Goal: Navigation & Orientation: Find specific page/section

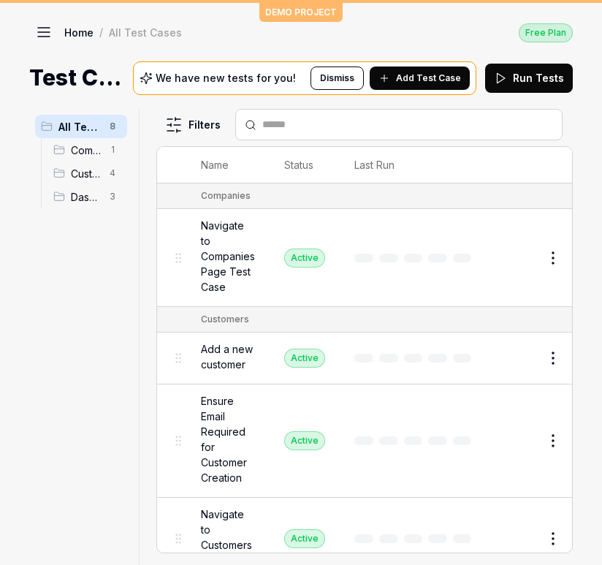
click at [37, 34] on icon at bounding box center [44, 32] width 18 height 18
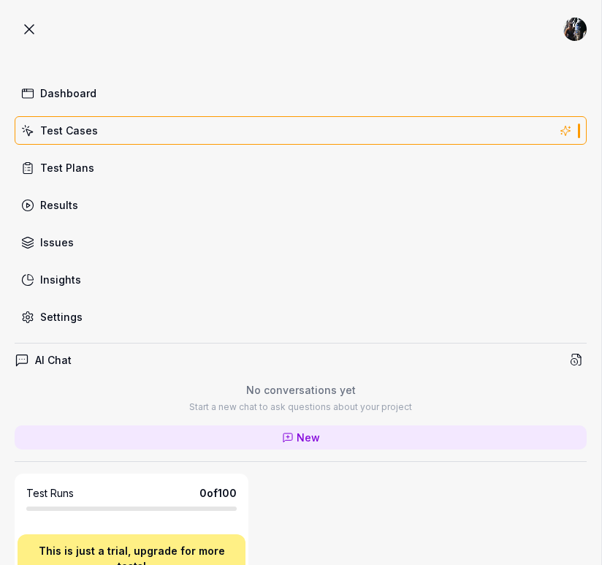
click at [52, 90] on div "Dashboard" at bounding box center [68, 92] width 56 height 15
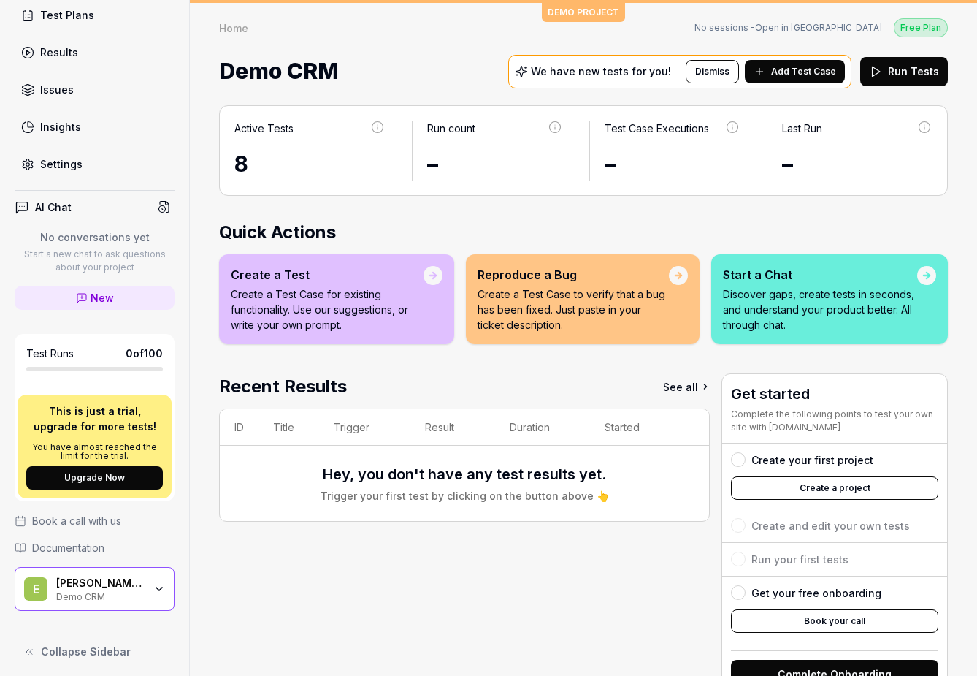
scroll to position [158, 0]
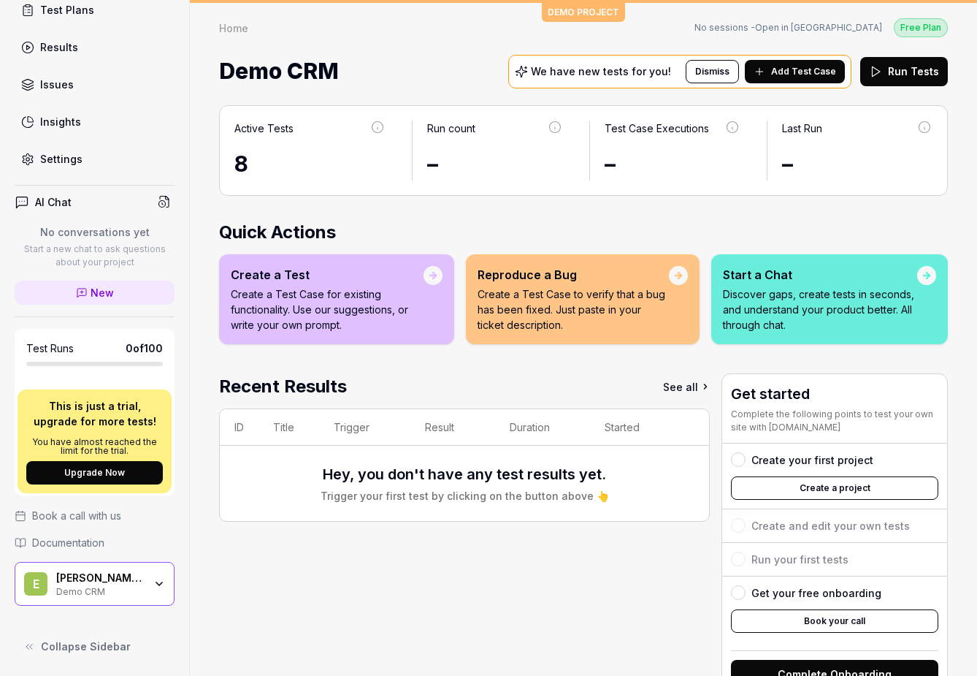
click at [113, 564] on div "Demo CRM" at bounding box center [100, 590] width 88 height 12
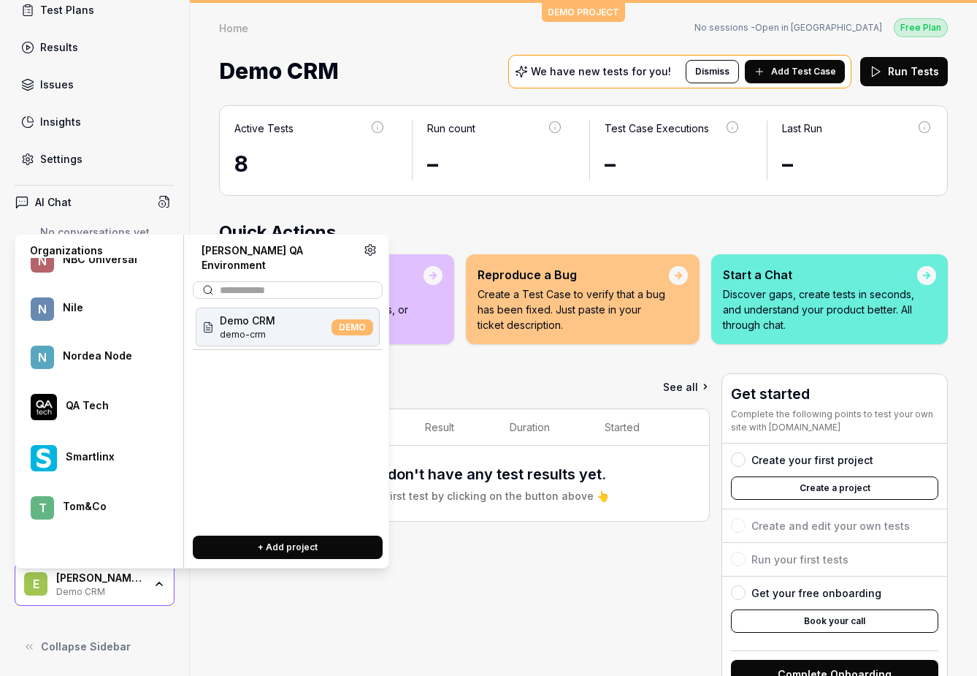
scroll to position [777, 0]
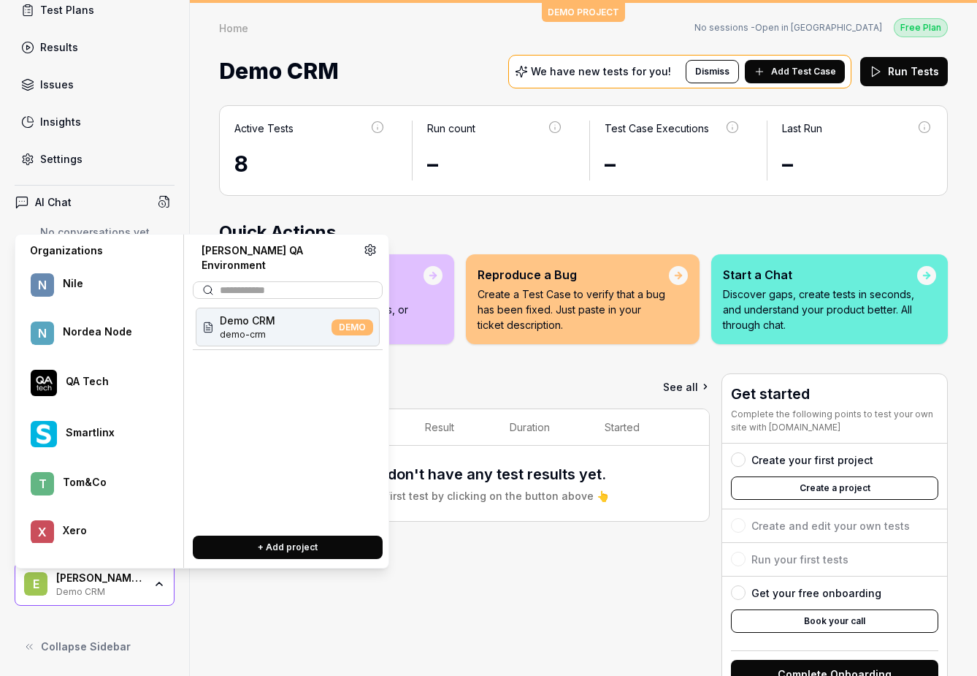
click at [100, 439] on div at bounding box center [110, 440] width 89 height 3
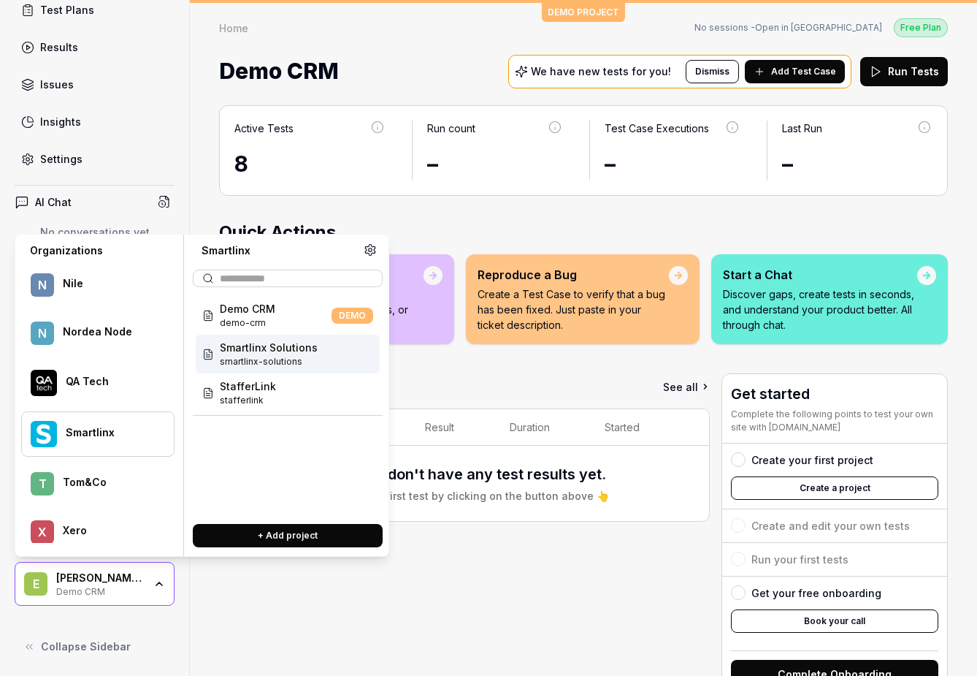
click at [282, 352] on span "Smartlinx Solutions" at bounding box center [269, 347] width 98 height 15
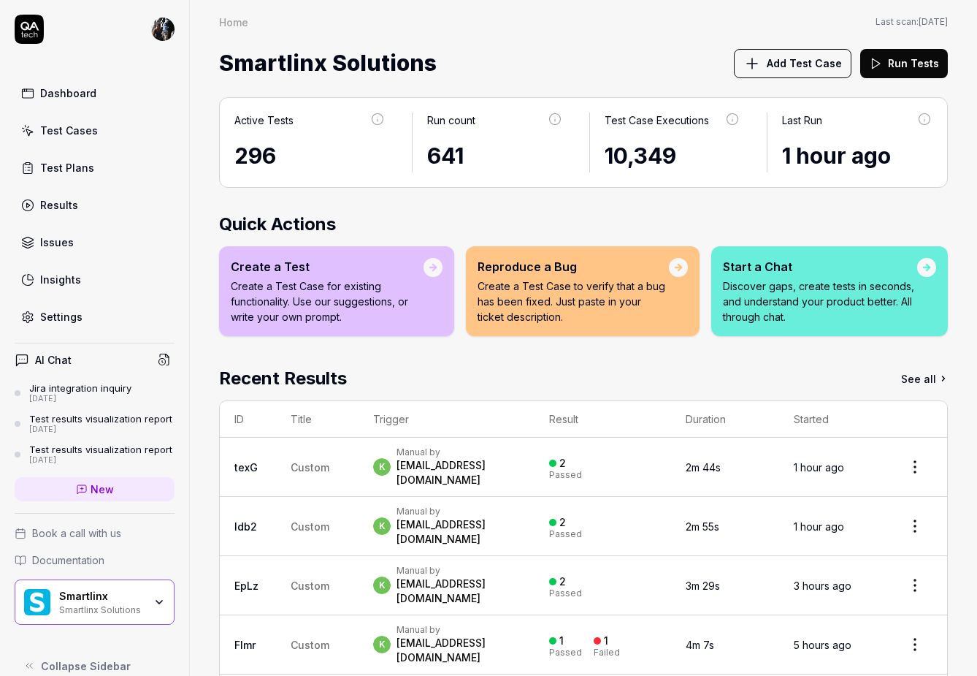
click at [98, 564] on div "Smartlinx Solutions" at bounding box center [101, 608] width 85 height 12
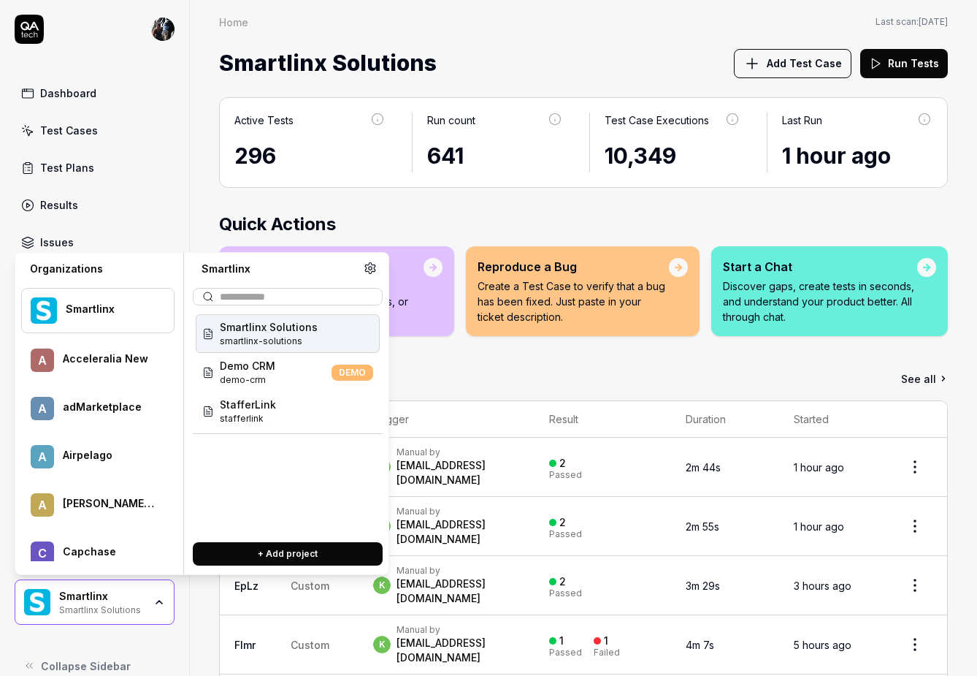
click at [298, 32] on div "Home Home Last scan: [DATE] Smartlinx Solutions Add Test Case Run Tests" at bounding box center [583, 41] width 787 height 83
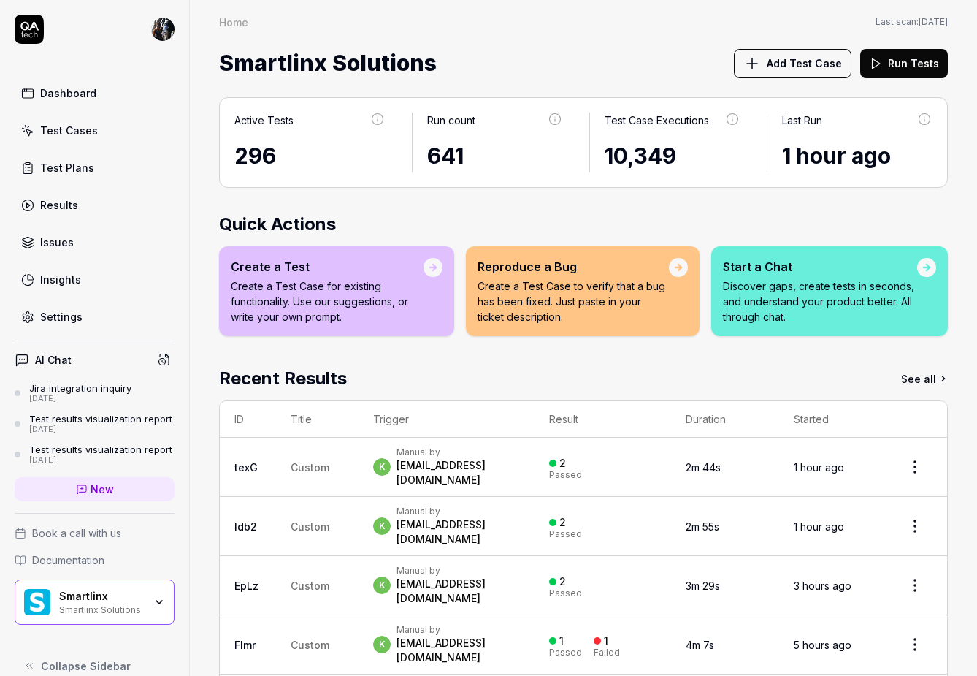
click at [159, 31] on html "Dashboard Test Cases Test Plans Results Issues Insights Settings AI Chat Jira i…" at bounding box center [488, 338] width 977 height 676
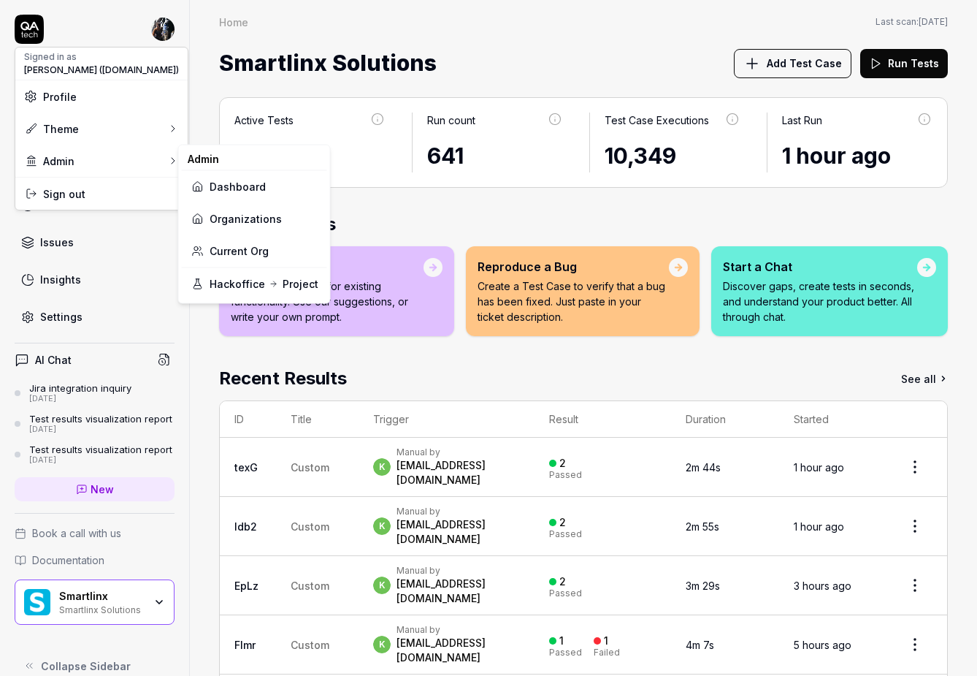
click at [416, 45] on html "Dashboard Test Cases Test Plans Results Issues Insights Settings AI Chat Jira i…" at bounding box center [488, 338] width 977 height 676
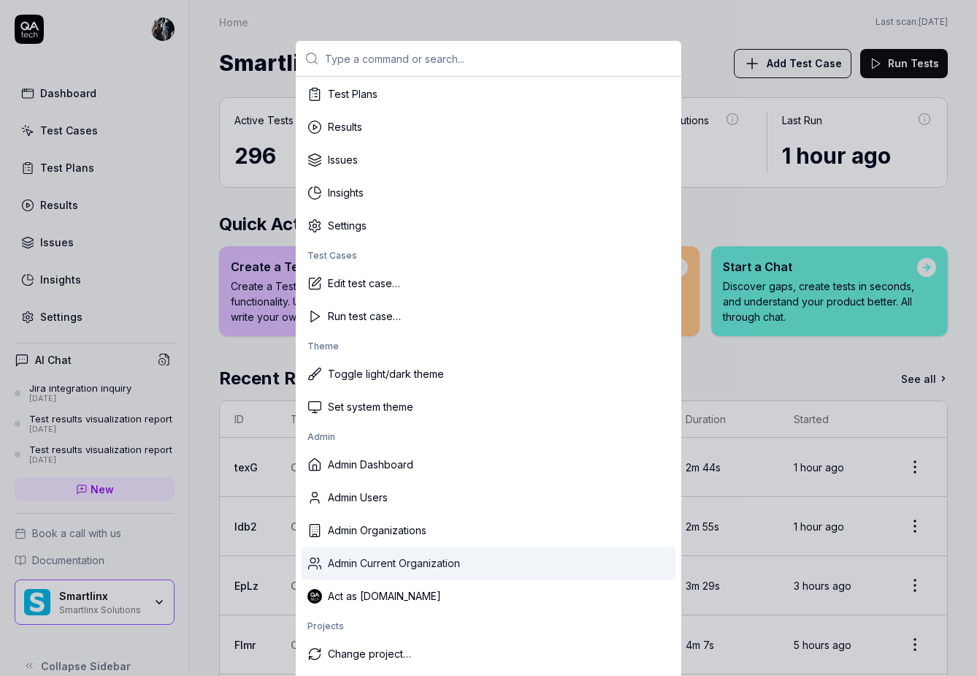
scroll to position [95, 0]
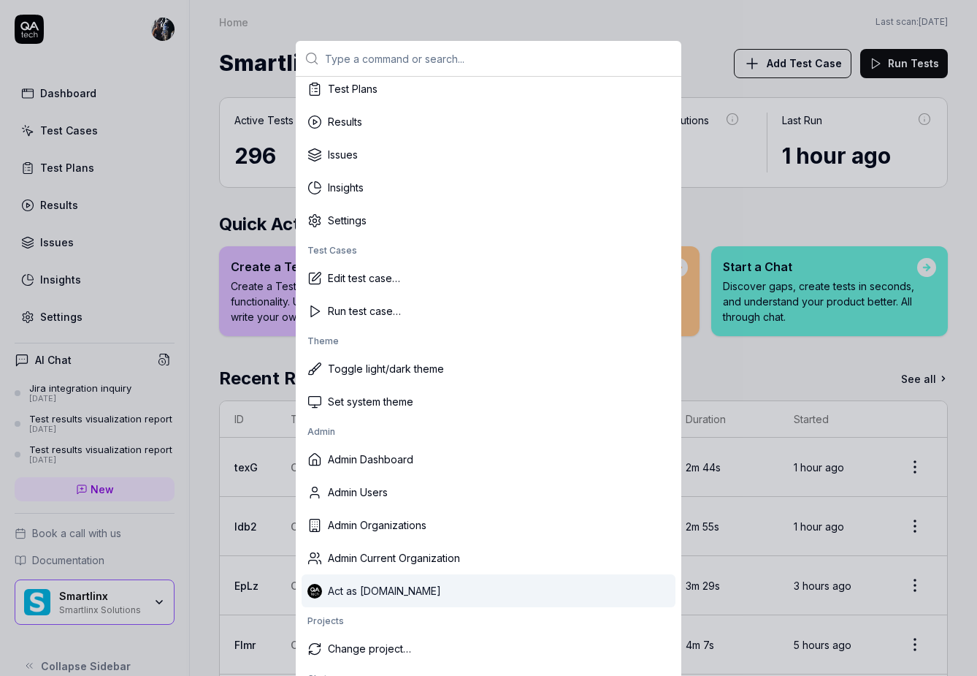
click at [372, 564] on div "Act as [DOMAIN_NAME]" at bounding box center [489, 590] width 374 height 33
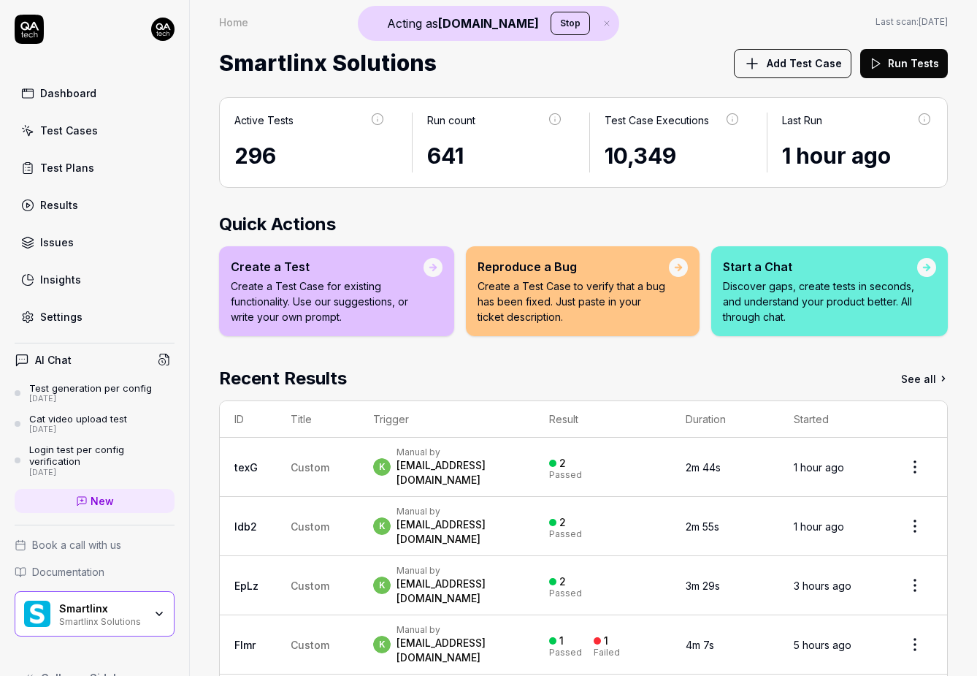
click at [110, 564] on div "Smartlinx Solutions" at bounding box center [101, 620] width 85 height 12
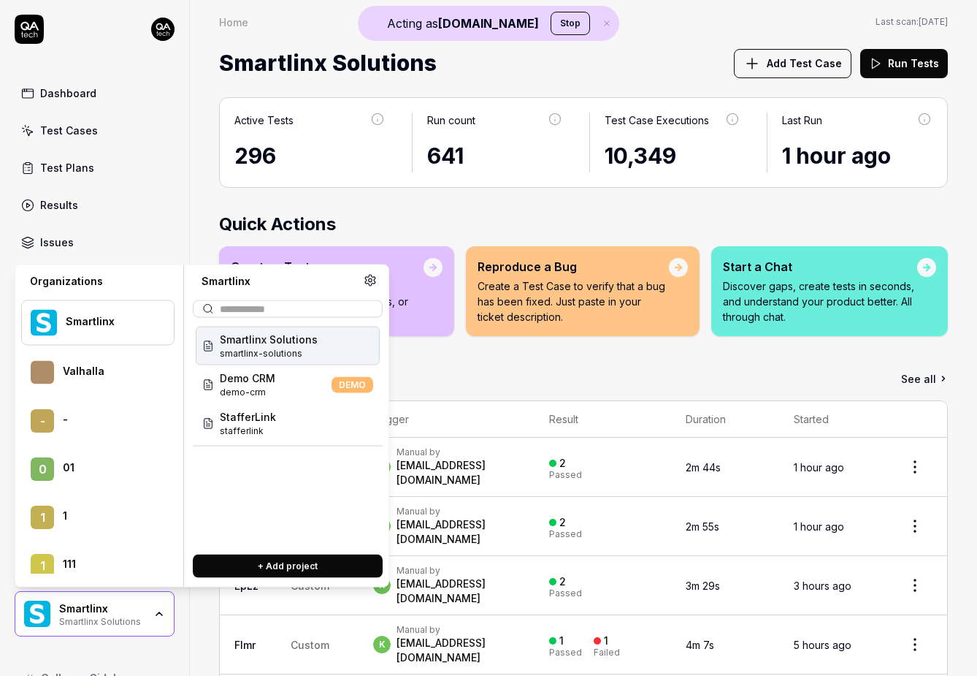
scroll to position [45319, 0]
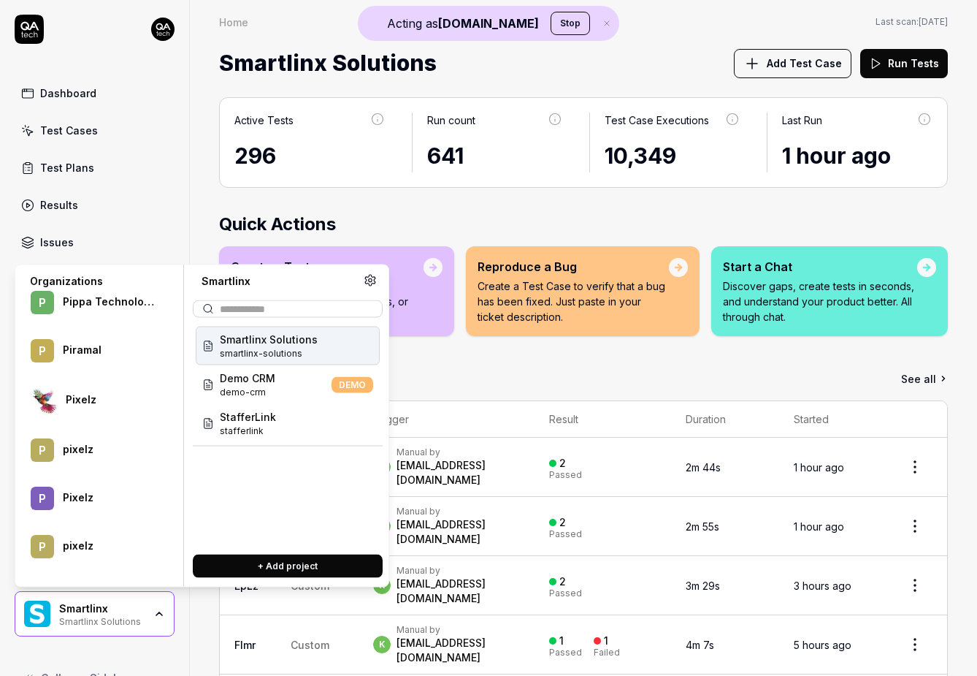
click at [249, 351] on div "Stage stage" at bounding box center [288, 345] width 184 height 39
